Goal: Find specific page/section: Find specific page/section

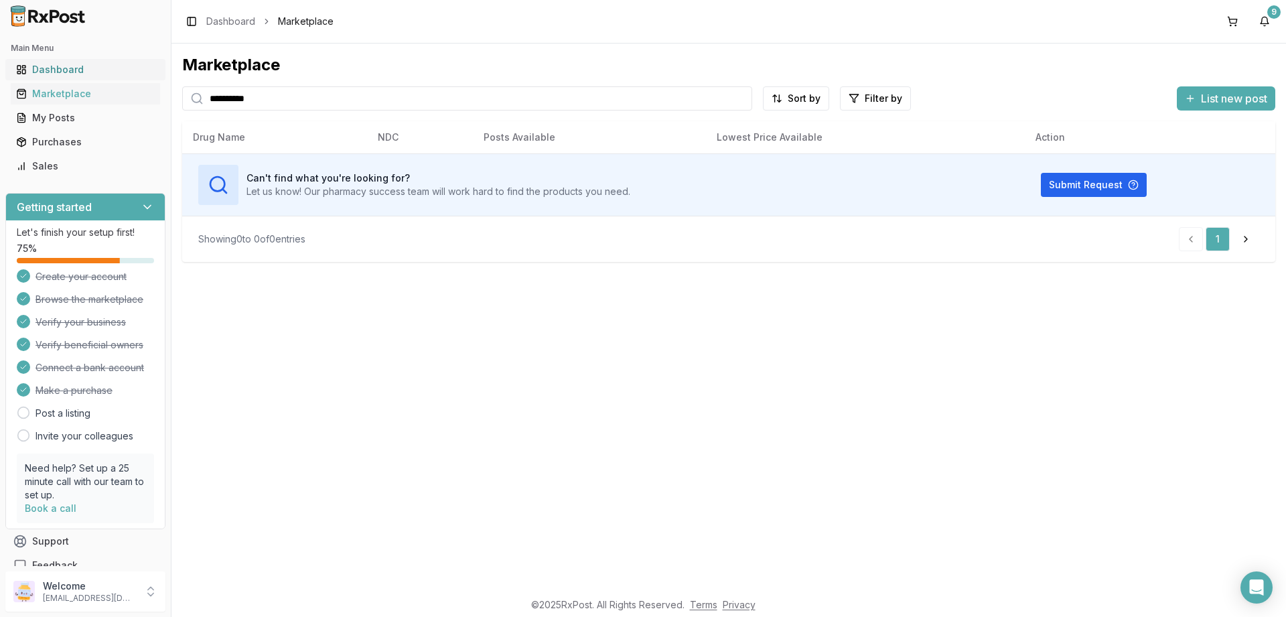
click at [55, 64] on div "Dashboard" at bounding box center [85, 69] width 139 height 13
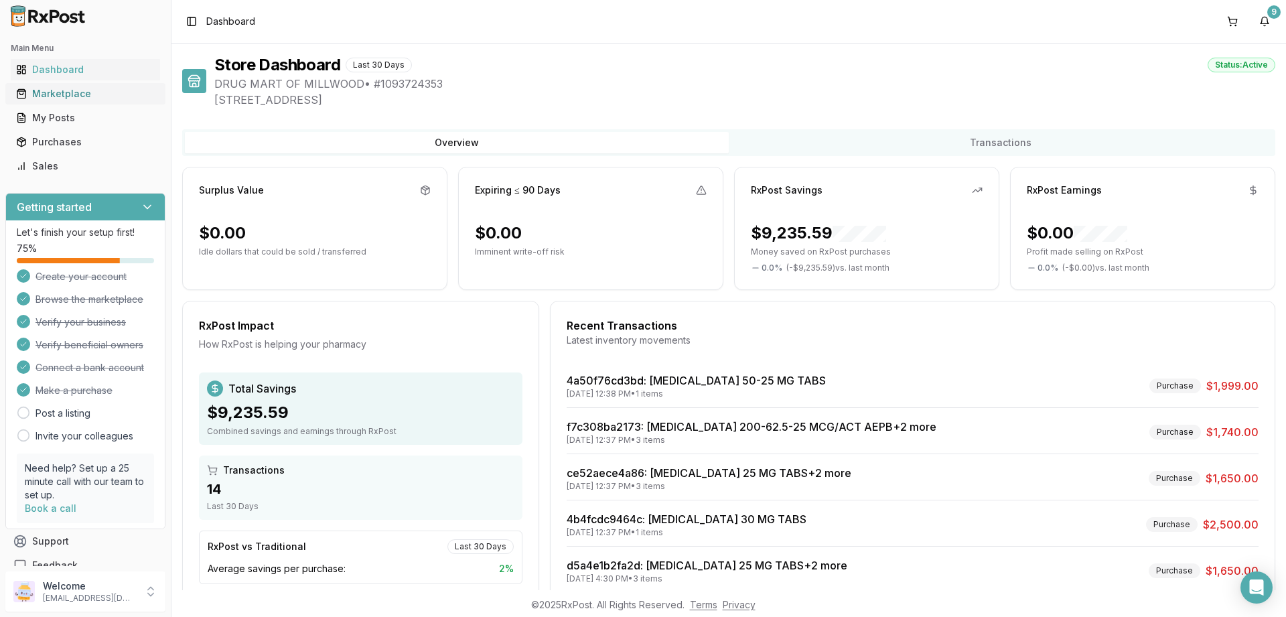
click at [50, 97] on div "Marketplace" at bounding box center [85, 93] width 139 height 13
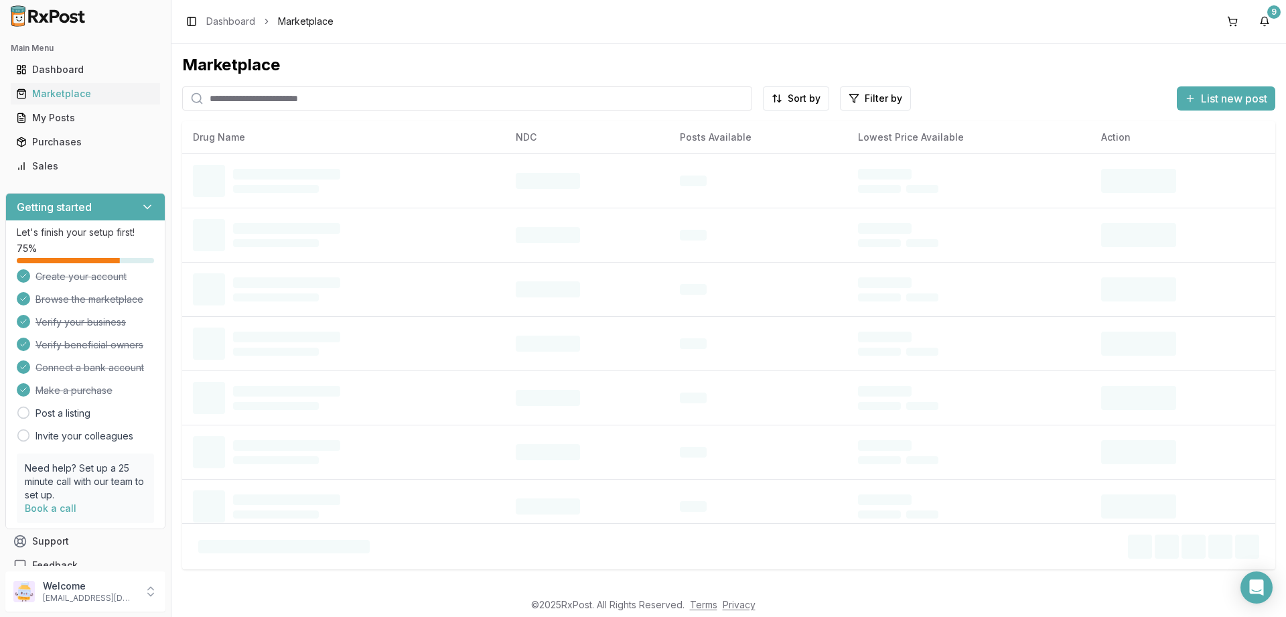
click at [247, 103] on input "search" at bounding box center [467, 98] width 570 height 24
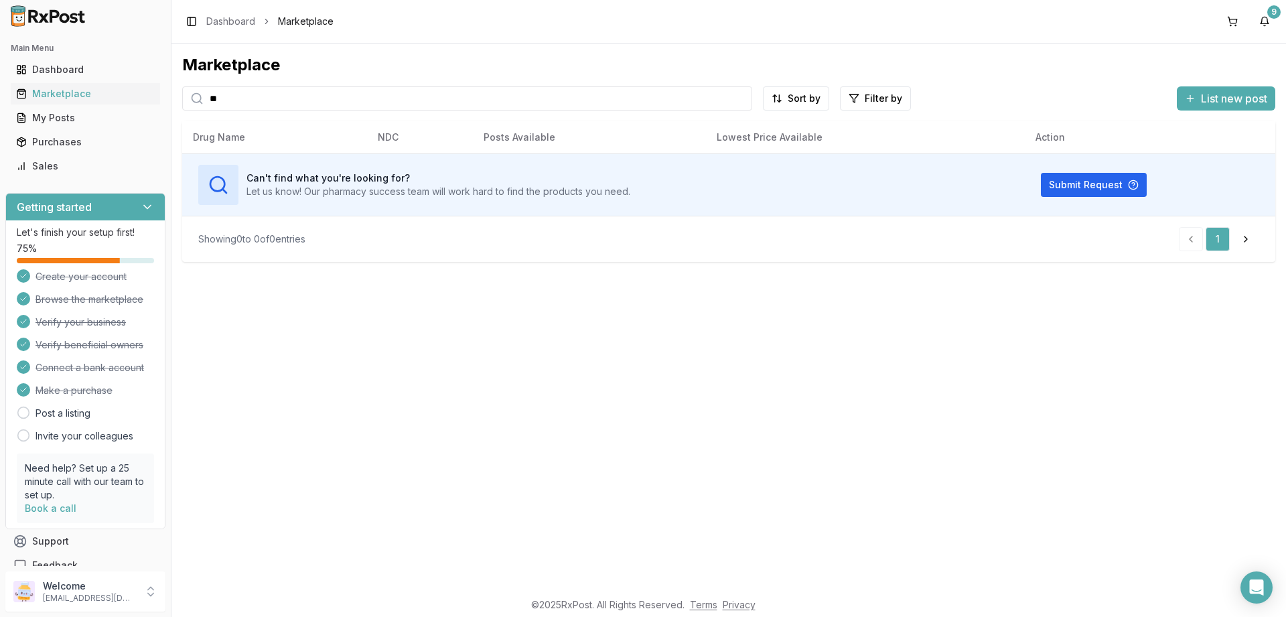
type input "*"
